Goal: Information Seeking & Learning: Check status

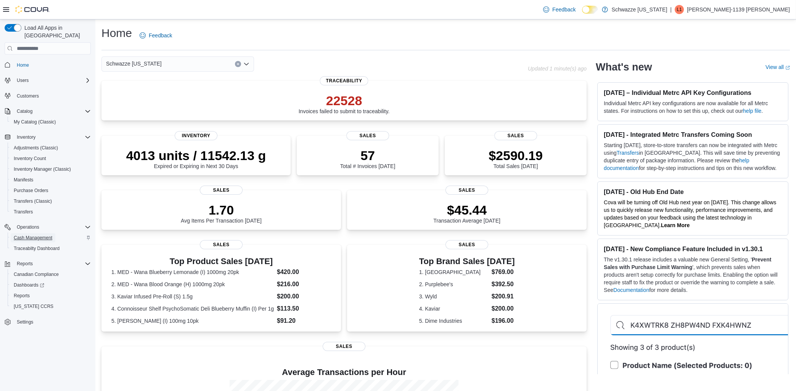
click at [35, 235] on span "Cash Management" at bounding box center [33, 238] width 39 height 6
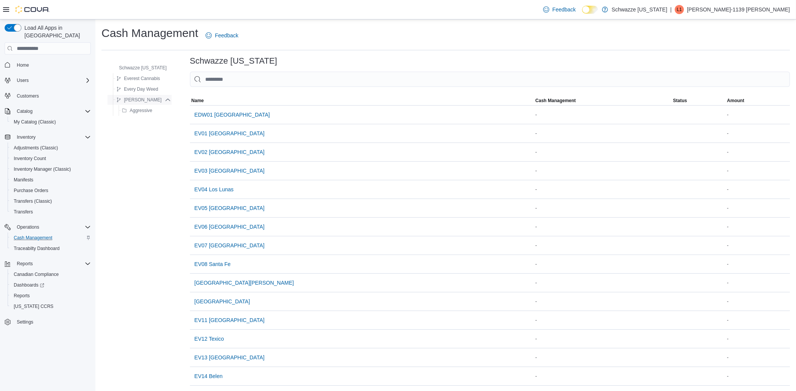
click at [139, 100] on span "[PERSON_NAME]" at bounding box center [143, 100] width 38 height 6
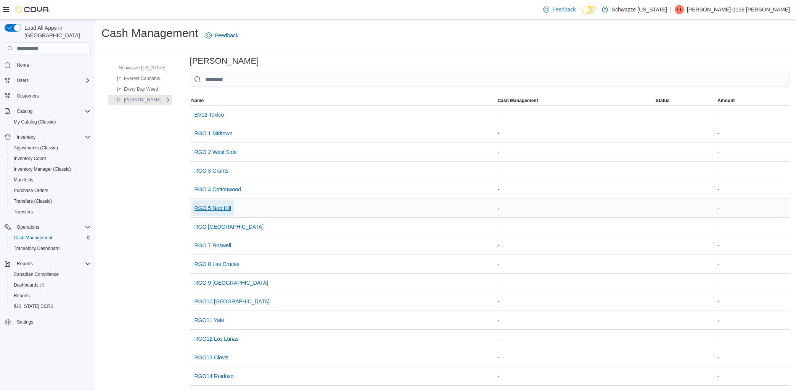
click at [217, 208] on span "RGO 5 Nob Hill" at bounding box center [213, 209] width 37 height 8
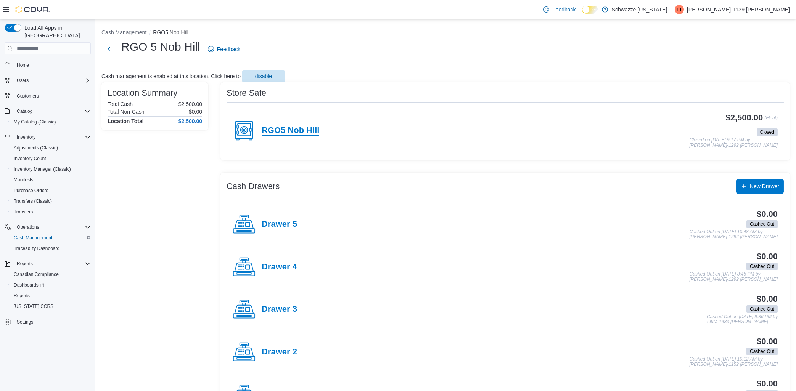
click at [289, 129] on h4 "RGO5 Nob Hill" at bounding box center [291, 131] width 58 height 10
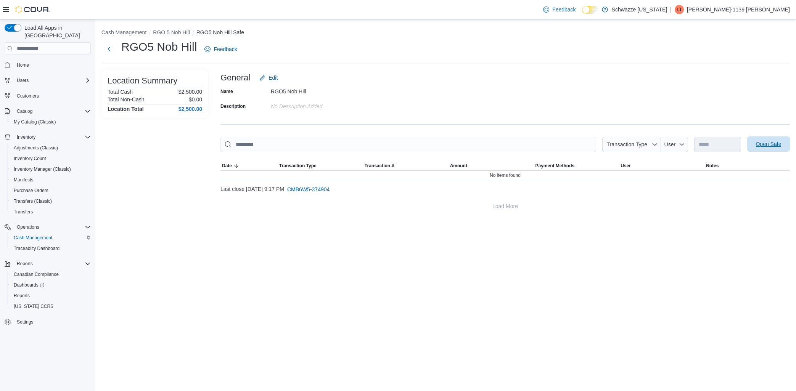
click at [775, 145] on span "Open Safe" at bounding box center [769, 144] width 26 height 8
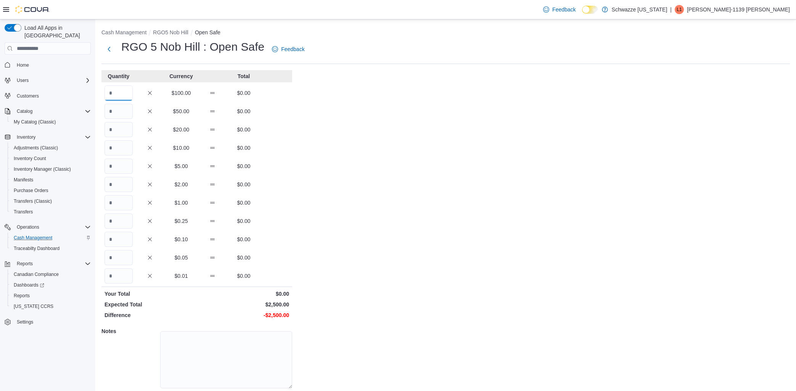
click at [127, 96] on input "Quantity" at bounding box center [119, 92] width 28 height 15
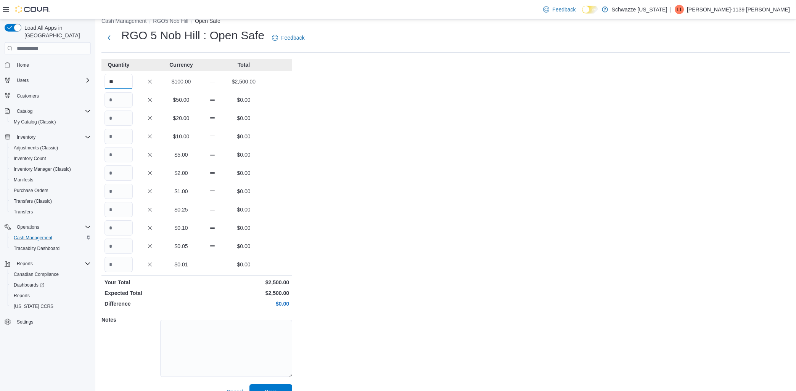
scroll to position [25, 0]
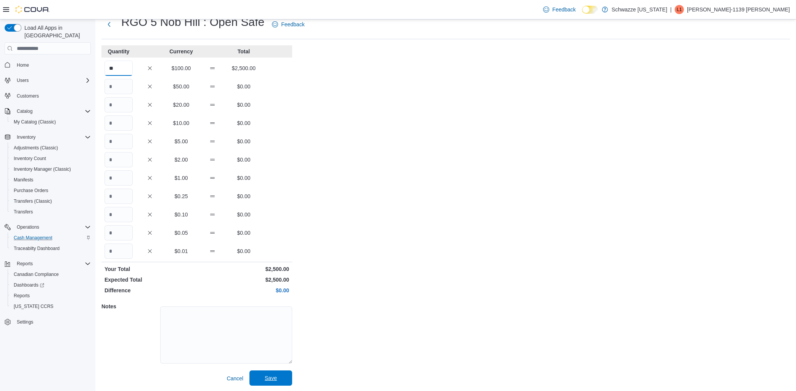
type input "**"
click at [273, 380] on span "Save" at bounding box center [271, 379] width 12 height 8
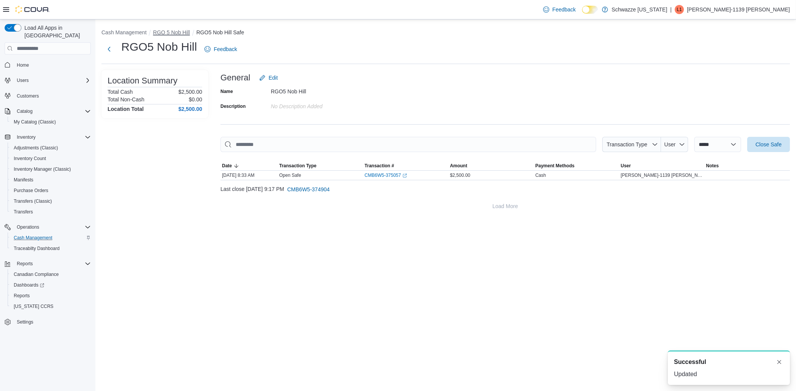
click at [167, 32] on button "RGO 5 Nob Hill" at bounding box center [171, 32] width 37 height 6
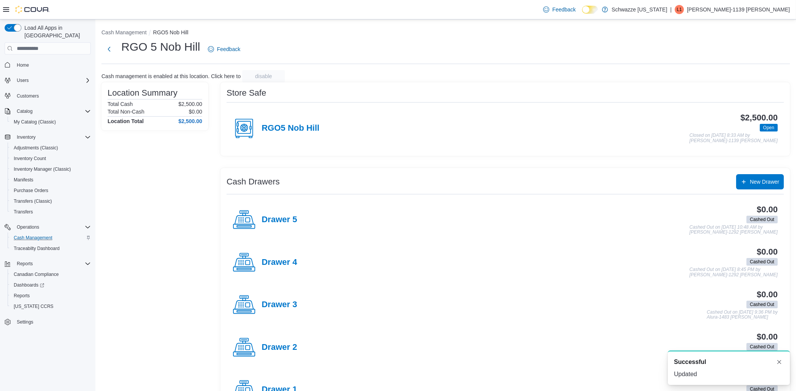
scroll to position [75, 0]
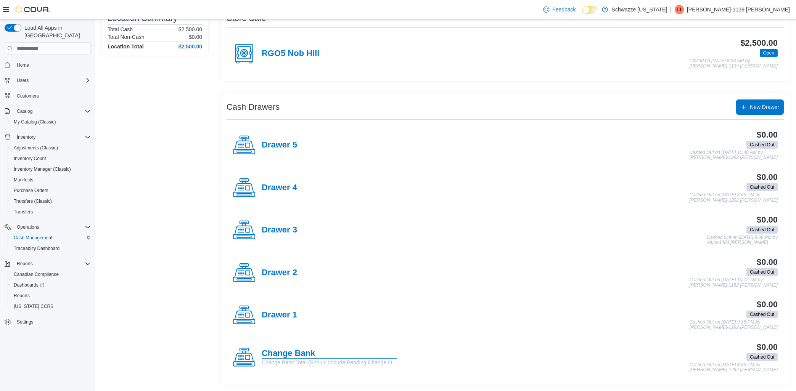
click at [287, 352] on h4 "Change Bank" at bounding box center [329, 354] width 135 height 10
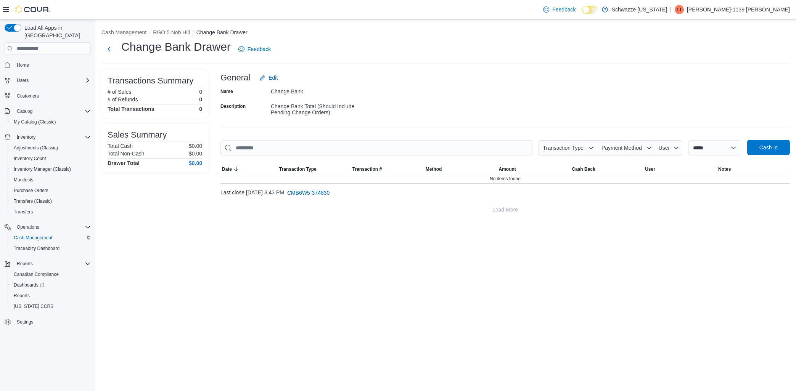
click at [772, 144] on span "Cash In" at bounding box center [769, 147] width 34 height 15
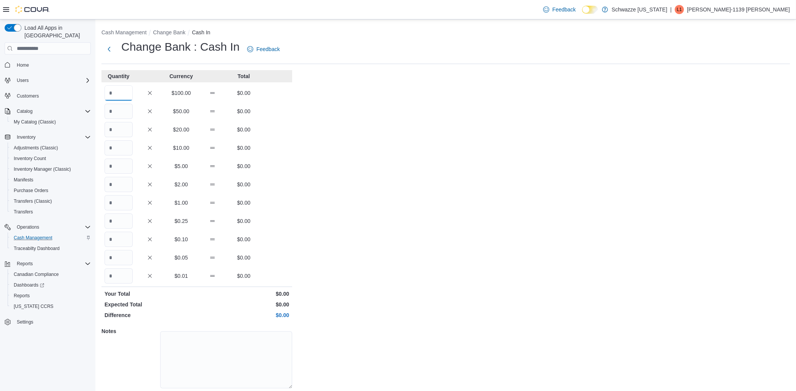
click at [114, 92] on input "Quantity" at bounding box center [119, 92] width 28 height 15
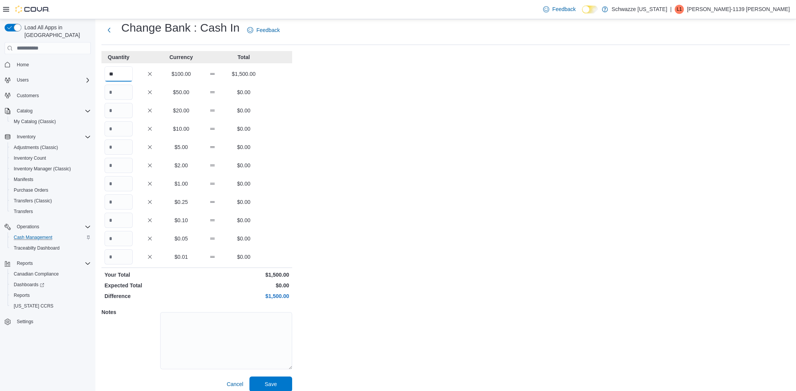
scroll to position [25, 0]
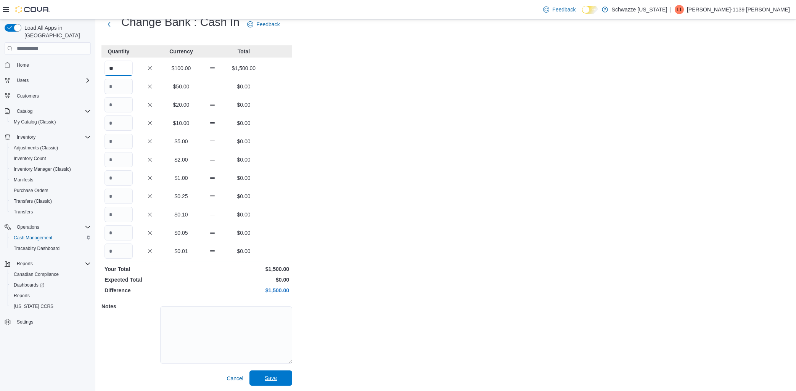
type input "**"
click at [265, 378] on span "Save" at bounding box center [271, 379] width 12 height 8
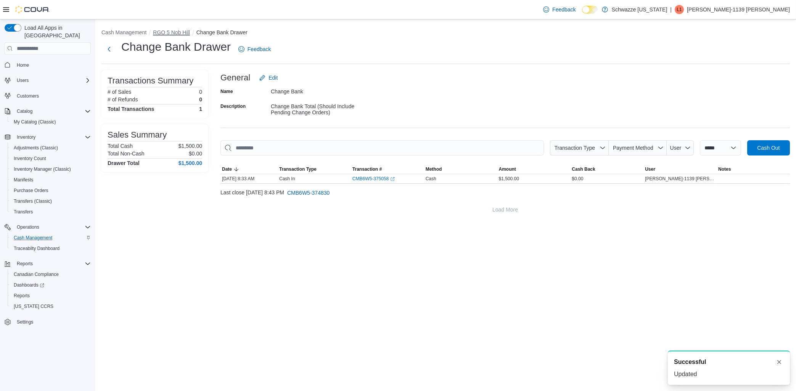
click at [164, 29] on button "RGO 5 Nob Hill" at bounding box center [171, 32] width 37 height 6
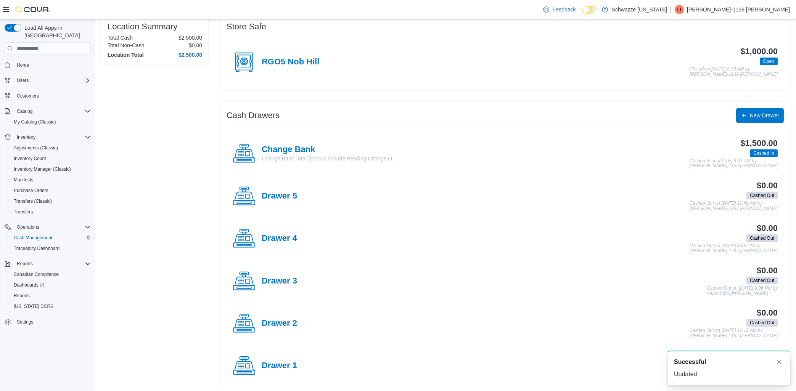
scroll to position [75, 0]
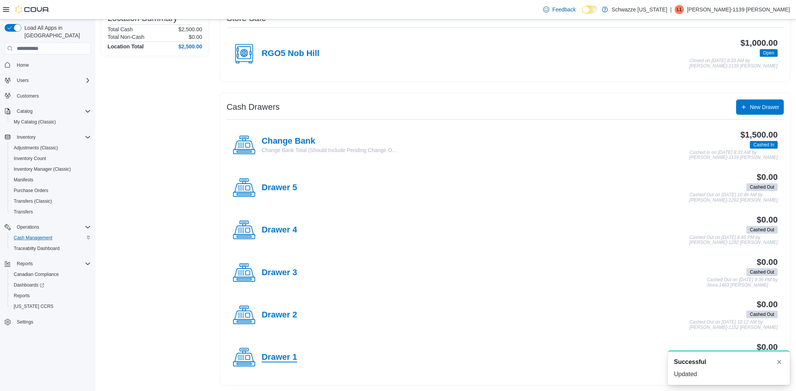
click at [275, 356] on h4 "Drawer 1" at bounding box center [279, 358] width 35 height 10
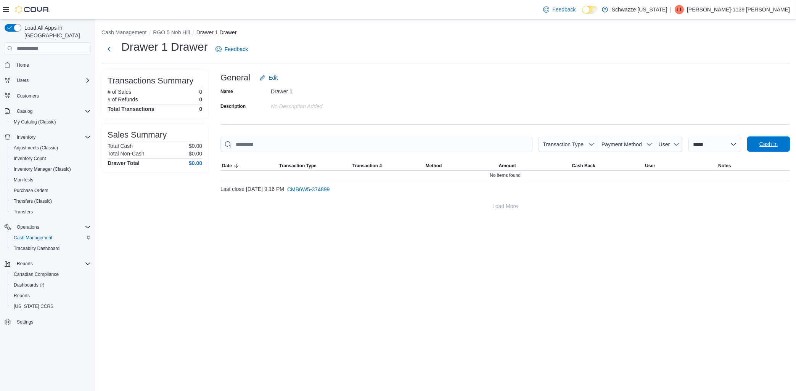
click at [761, 144] on span "Cash In" at bounding box center [769, 144] width 18 height 8
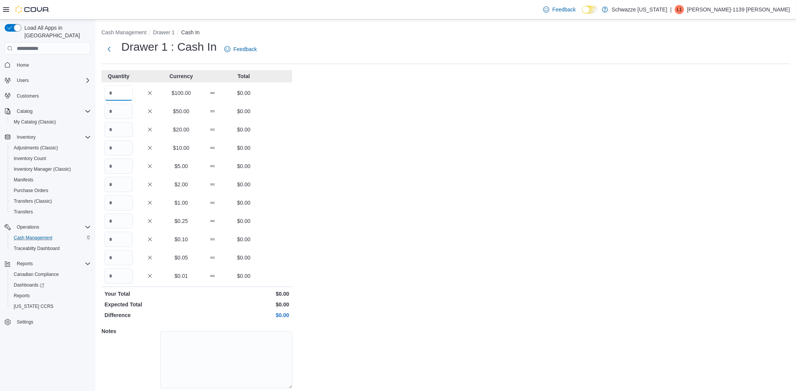
click at [117, 91] on input "Quantity" at bounding box center [119, 92] width 28 height 15
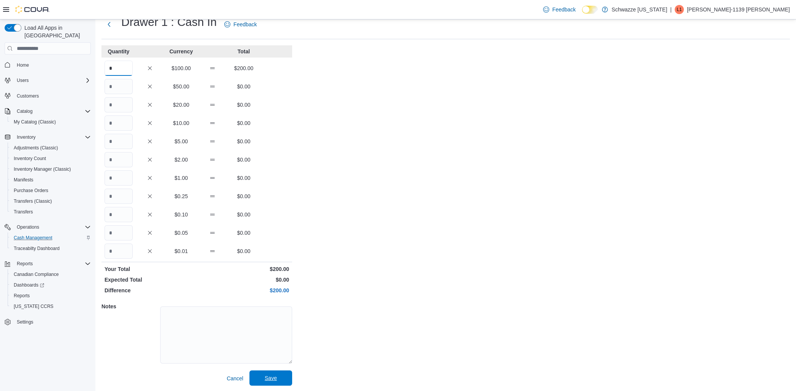
type input "*"
click at [271, 380] on span "Save" at bounding box center [271, 379] width 12 height 8
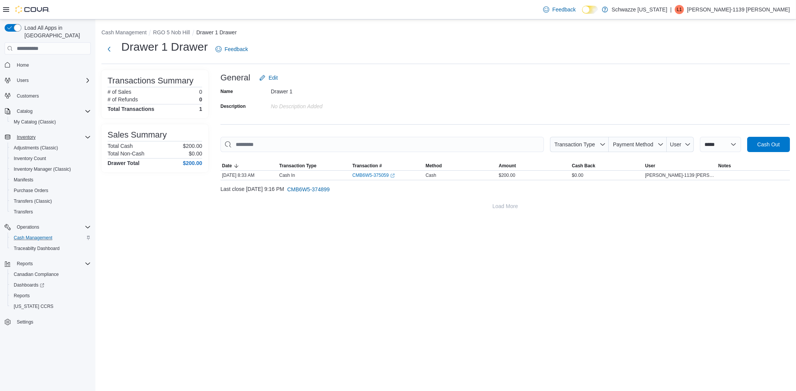
click at [47, 133] on div "Inventory" at bounding box center [52, 137] width 77 height 9
click at [172, 33] on button "RGO 5 Nob Hill" at bounding box center [171, 32] width 37 height 6
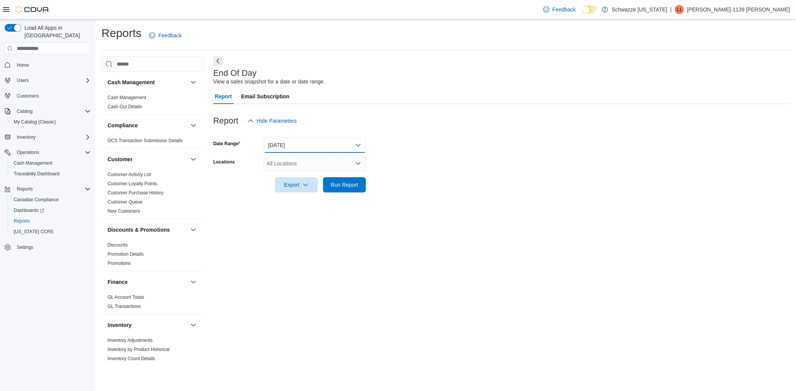
click at [297, 143] on button "Today" at bounding box center [315, 145] width 102 height 15
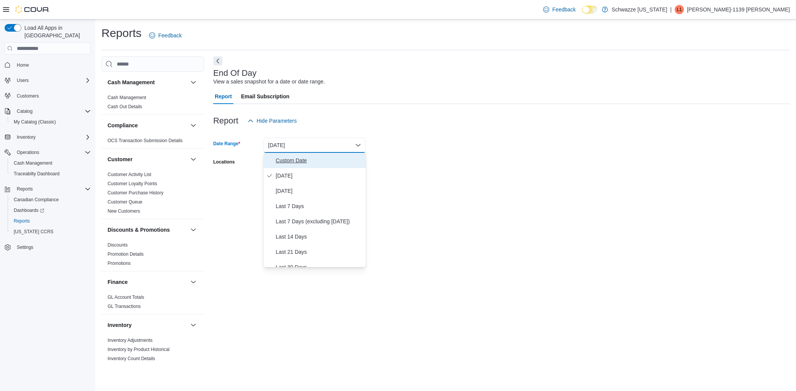
click at [300, 161] on span "Custom Date" at bounding box center [319, 160] width 87 height 9
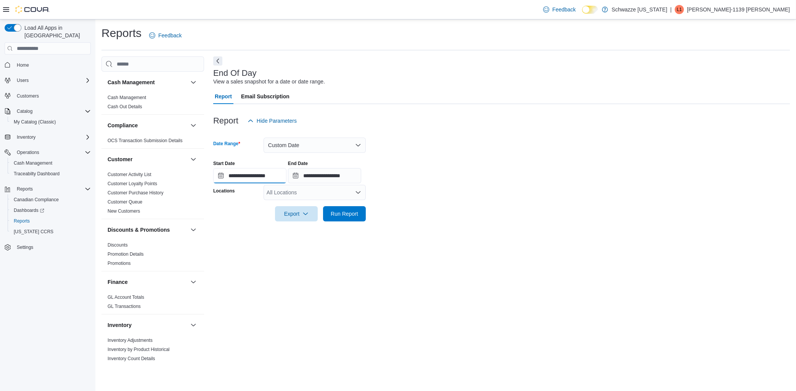
click at [234, 180] on input "**********" at bounding box center [249, 175] width 73 height 15
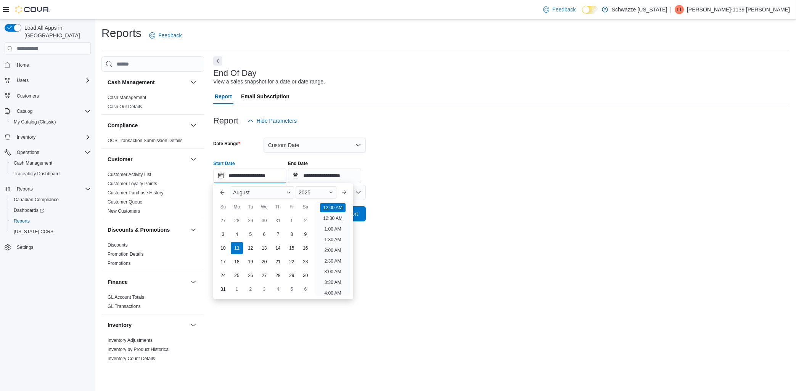
scroll to position [24, 0]
click at [237, 237] on div "4" at bounding box center [236, 234] width 13 height 13
type input "**********"
click at [351, 177] on input "**********" at bounding box center [324, 175] width 73 height 15
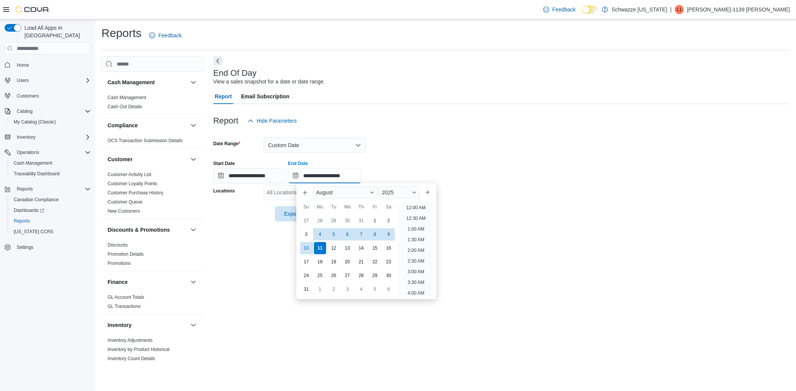
scroll to position [419, 0]
click at [320, 232] on div "4" at bounding box center [319, 234] width 13 height 13
type input "**********"
click at [488, 192] on form "**********" at bounding box center [501, 175] width 577 height 93
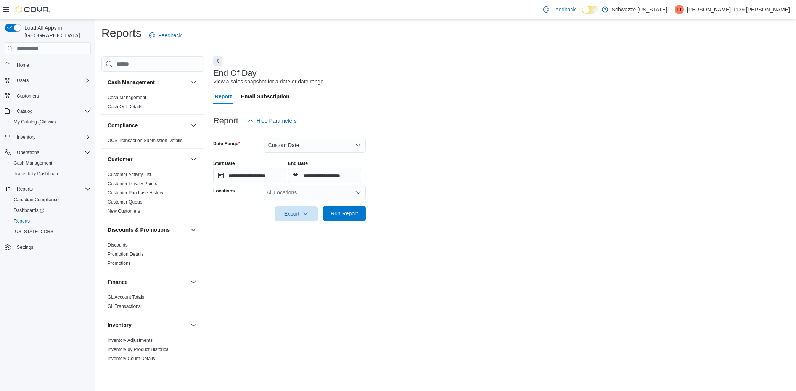
click at [345, 211] on span "Run Report" at bounding box center [344, 214] width 27 height 8
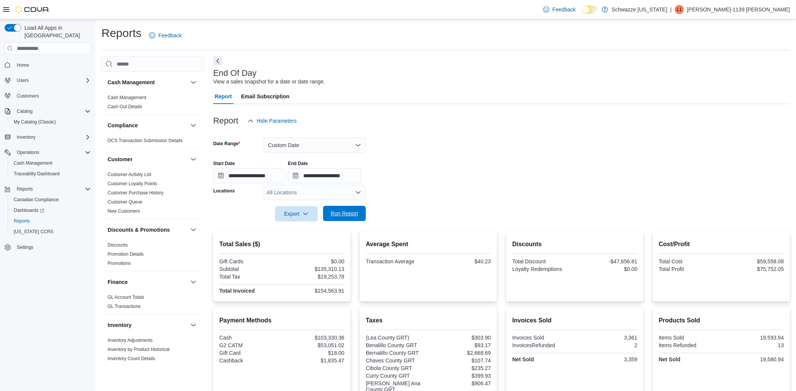
scroll to position [41, 0]
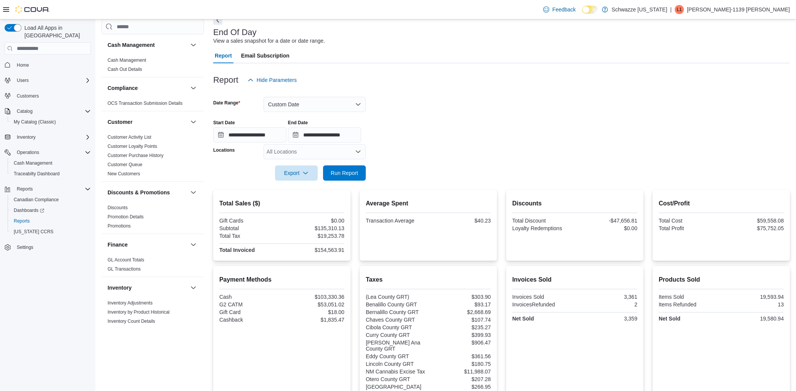
click at [331, 155] on div "All Locations" at bounding box center [315, 151] width 102 height 15
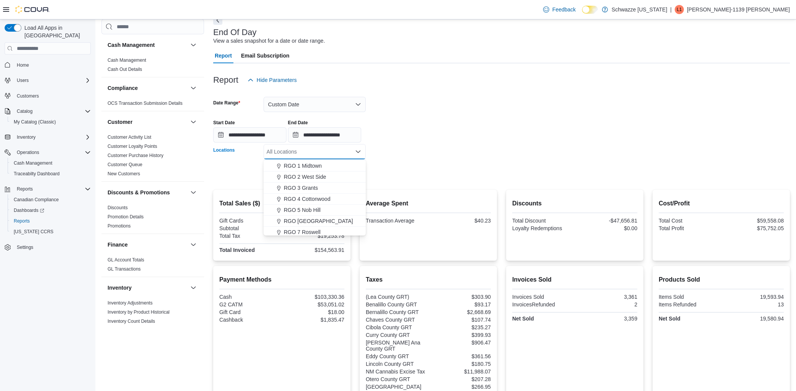
scroll to position [214, 0]
click at [314, 201] on button "RGO 5 Nob Hill" at bounding box center [315, 205] width 102 height 11
click at [425, 124] on div "**********" at bounding box center [501, 128] width 577 height 29
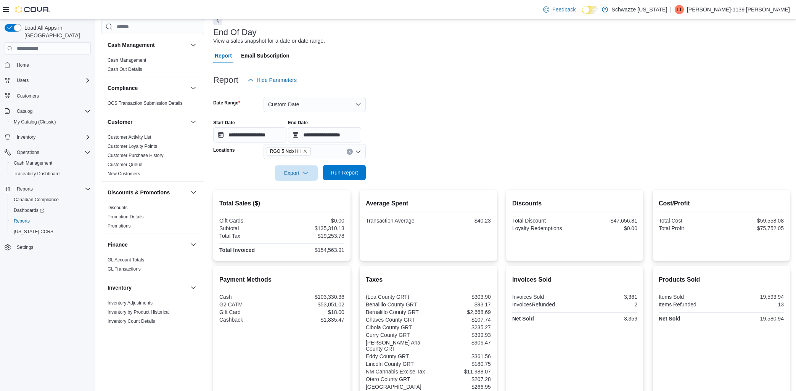
click at [354, 169] on span "Run Report" at bounding box center [345, 172] width 34 height 15
